Goal: Task Accomplishment & Management: Use online tool/utility

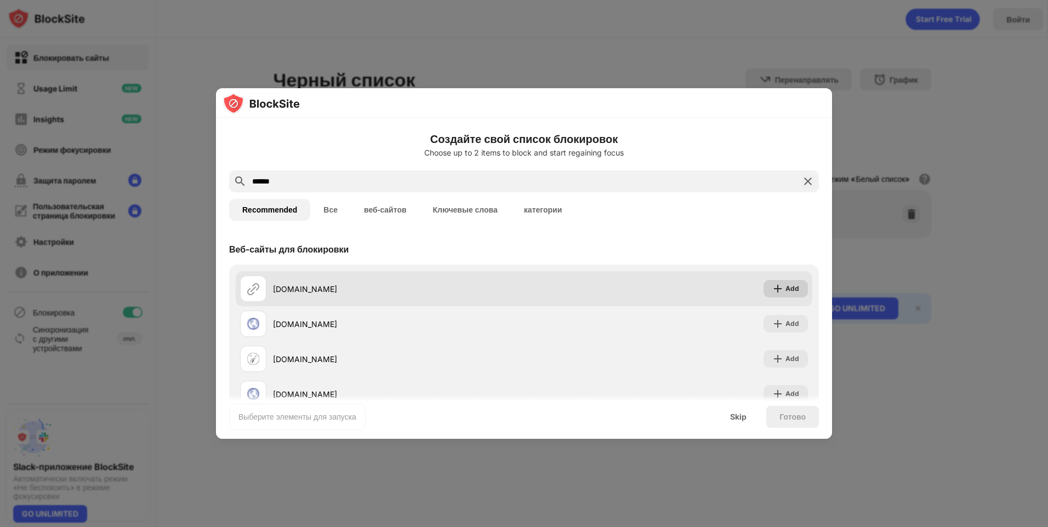
type input "******"
click at [785, 290] on div "Add" at bounding box center [792, 288] width 14 height 11
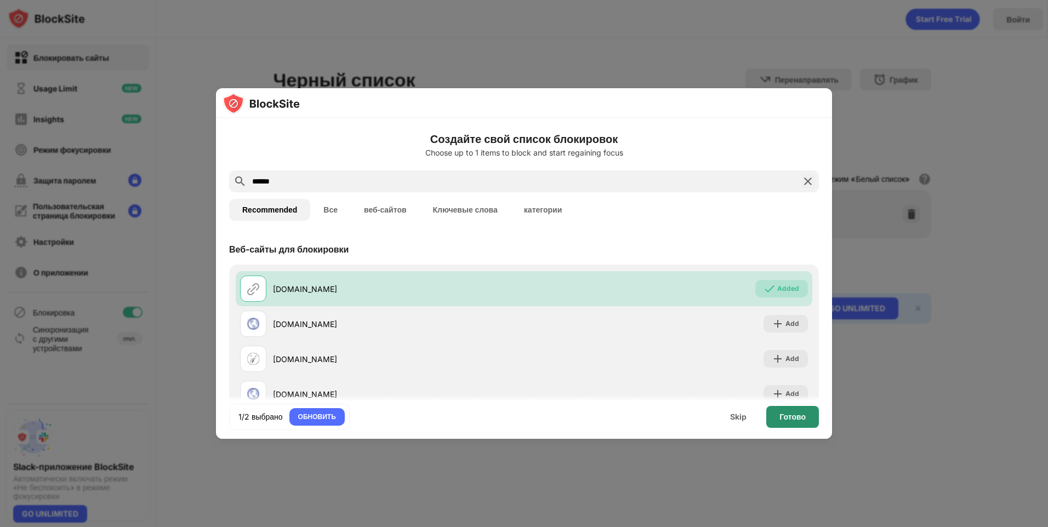
click at [805, 423] on div "Готово" at bounding box center [792, 417] width 53 height 22
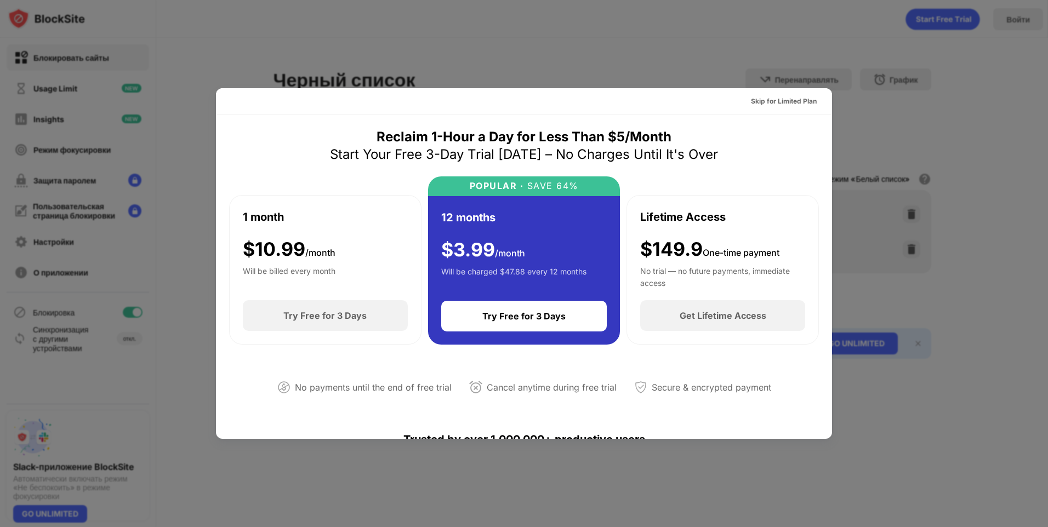
click at [978, 94] on div at bounding box center [524, 263] width 1048 height 527
click at [898, 94] on div at bounding box center [524, 263] width 1048 height 527
click at [774, 105] on div "Skip for Limited Plan" at bounding box center [784, 101] width 66 height 11
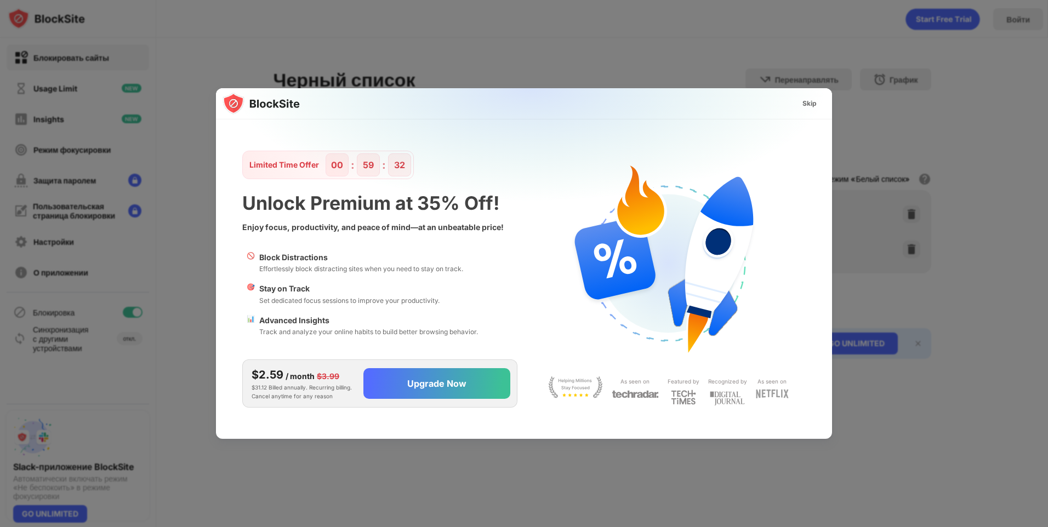
click at [917, 135] on div at bounding box center [524, 263] width 1048 height 527
click at [815, 108] on div "Skip" at bounding box center [809, 103] width 14 height 11
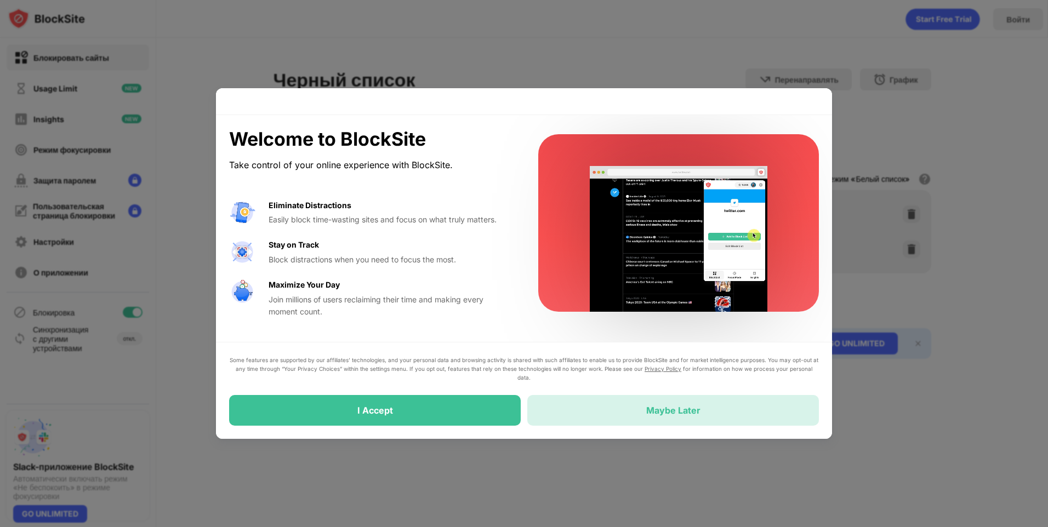
click at [634, 420] on div "Maybe Later" at bounding box center [673, 410] width 292 height 31
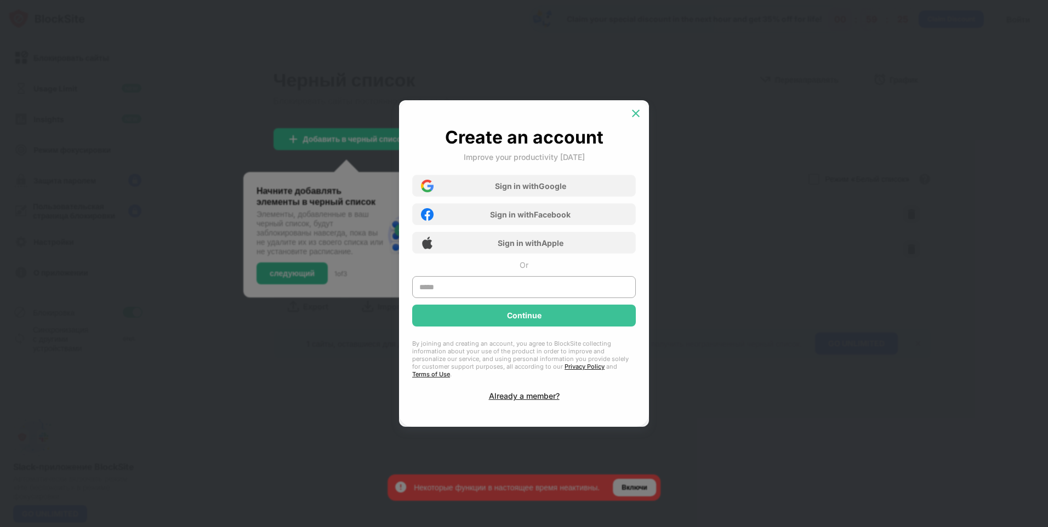
click at [635, 117] on img at bounding box center [635, 113] width 11 height 11
